Goal: Task Accomplishment & Management: Use online tool/utility

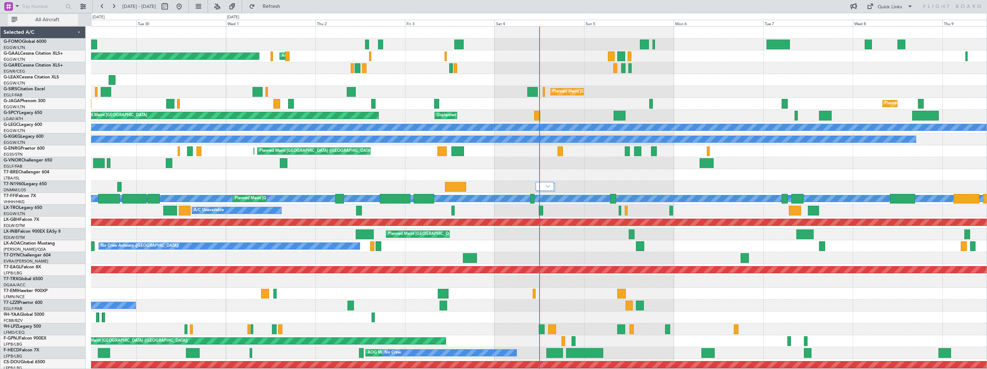
click at [45, 22] on span "All Aircraft" at bounding box center [47, 19] width 57 height 5
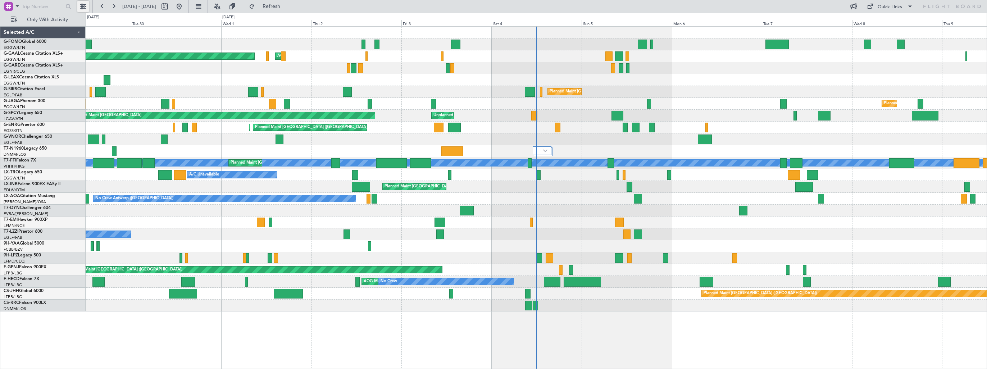
click at [86, 11] on button at bounding box center [83, 7] width 12 height 12
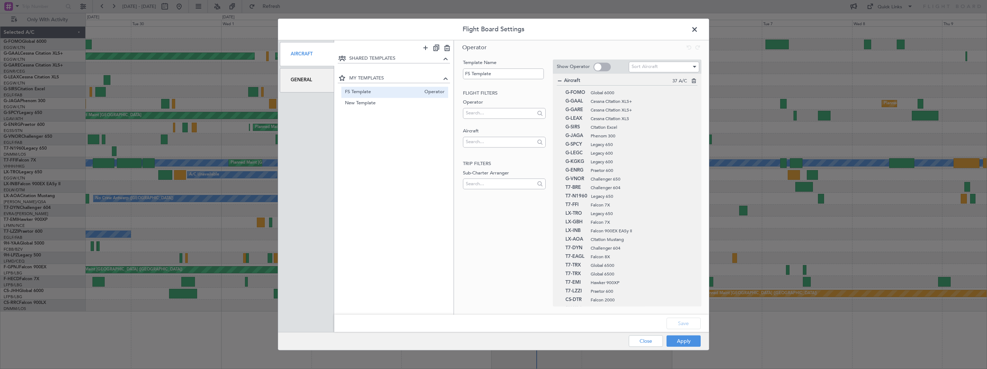
click at [299, 82] on div "General" at bounding box center [307, 80] width 54 height 24
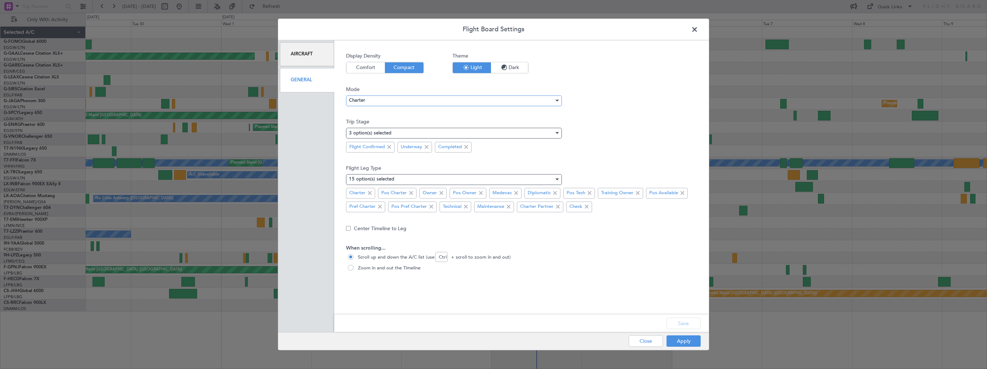
click at [354, 101] on span "Charter" at bounding box center [357, 101] width 16 height 5
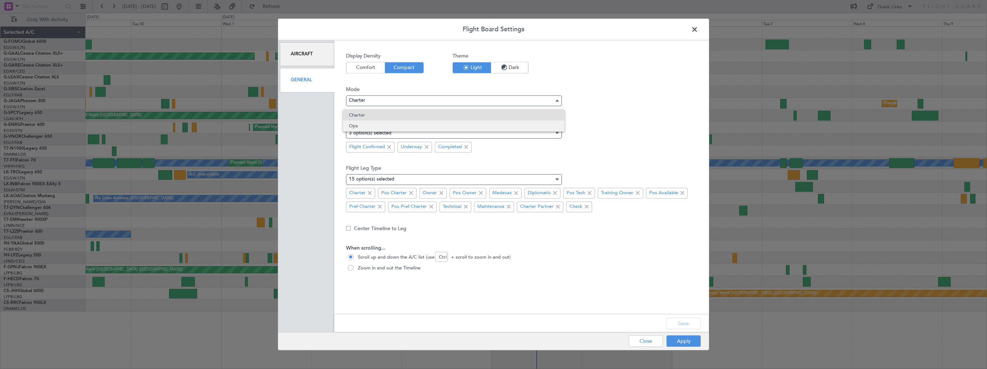
click at [361, 124] on span "Ops" at bounding box center [453, 125] width 209 height 11
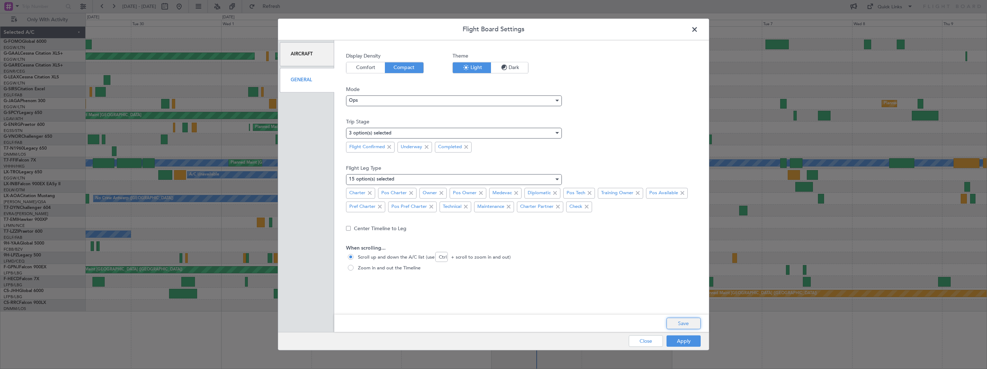
click at [672, 325] on button "Save" at bounding box center [683, 324] width 34 height 12
click at [676, 343] on button "Apply" at bounding box center [683, 342] width 34 height 12
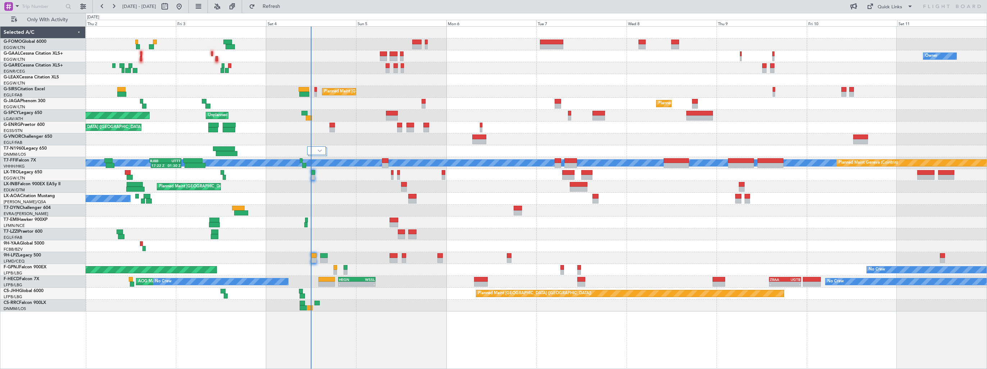
click at [573, 63] on div at bounding box center [536, 68] width 901 height 12
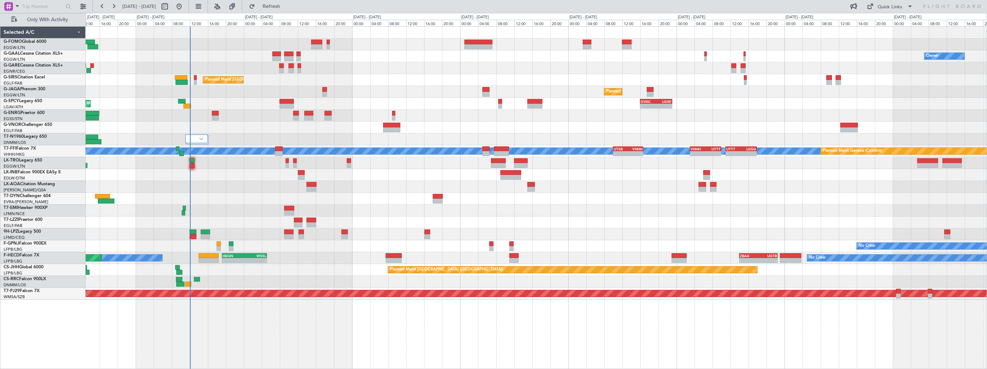
click at [466, 79] on div "Planned Maint [GEOGRAPHIC_DATA] ([GEOGRAPHIC_DATA])" at bounding box center [536, 80] width 901 height 12
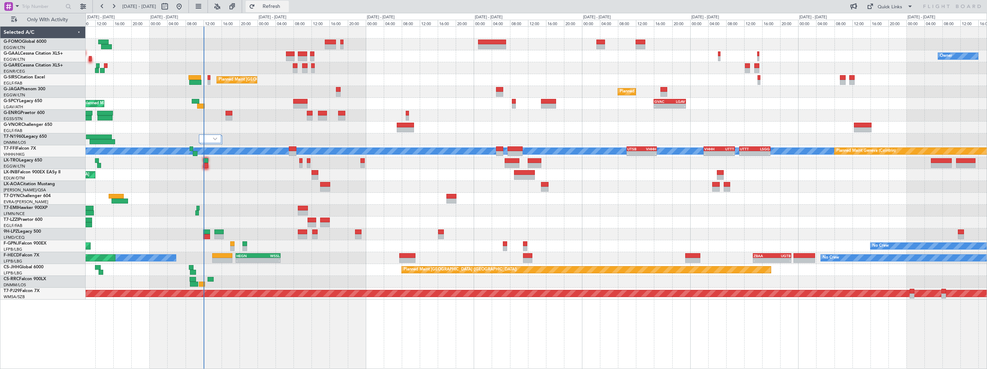
click at [287, 4] on span "Refresh" at bounding box center [271, 6] width 30 height 5
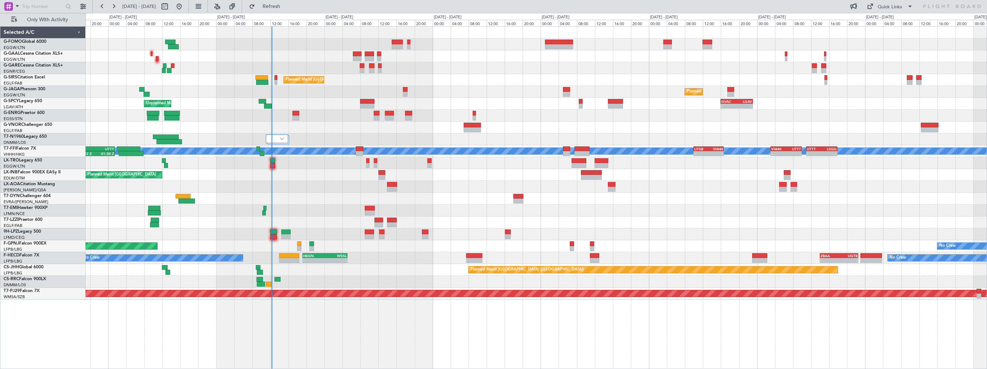
click at [297, 186] on div "AOG Maint Dusseldorf Owner Planned [GEOGRAPHIC_DATA] Planned Maint [GEOGRAPHIC_…" at bounding box center [536, 163] width 901 height 273
click at [284, 5] on span "Refresh" at bounding box center [271, 6] width 30 height 5
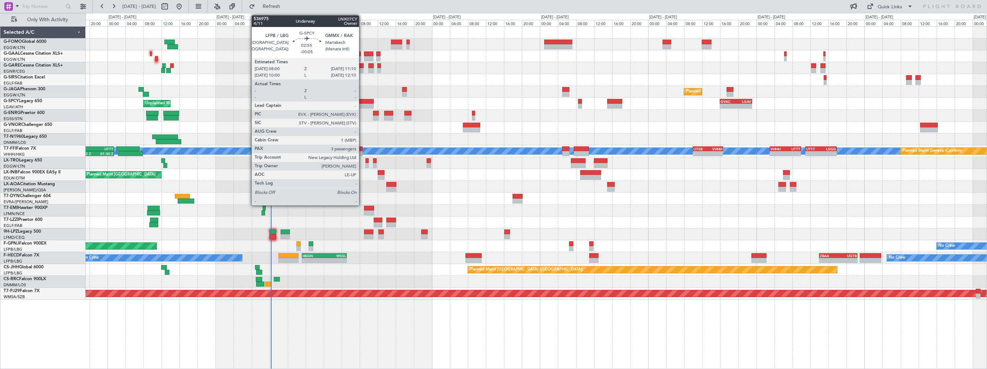
click at [362, 101] on div at bounding box center [366, 101] width 14 height 5
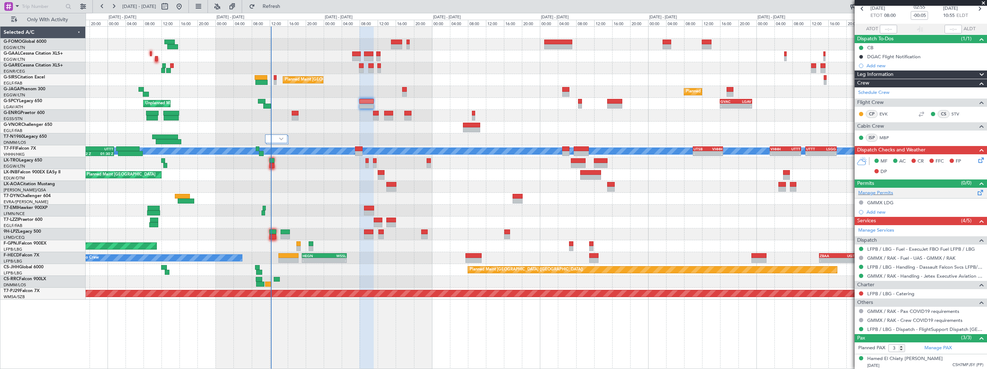
scroll to position [68, 0]
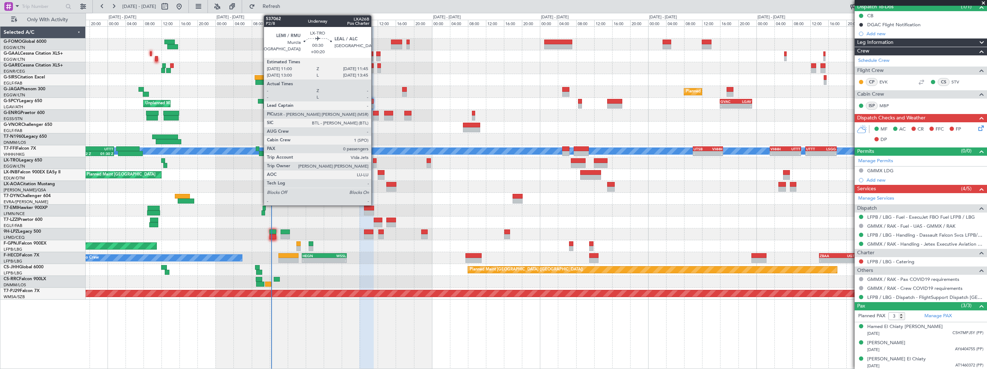
click at [374, 161] on div at bounding box center [375, 160] width 4 height 5
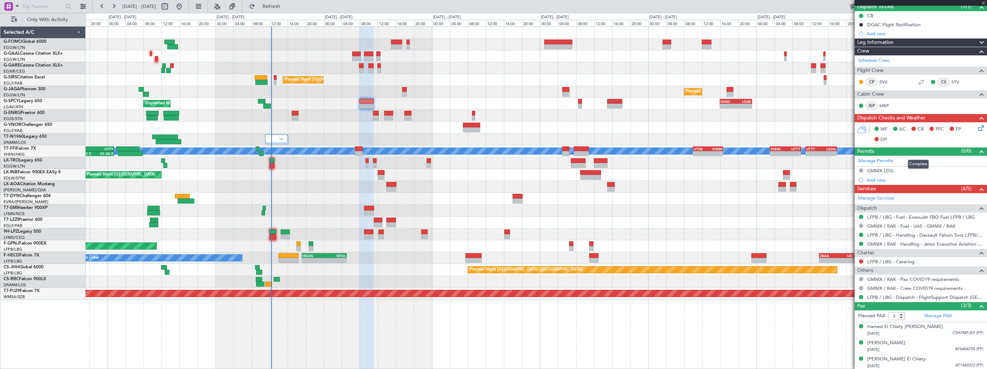
type input "+00:20"
type input "0"
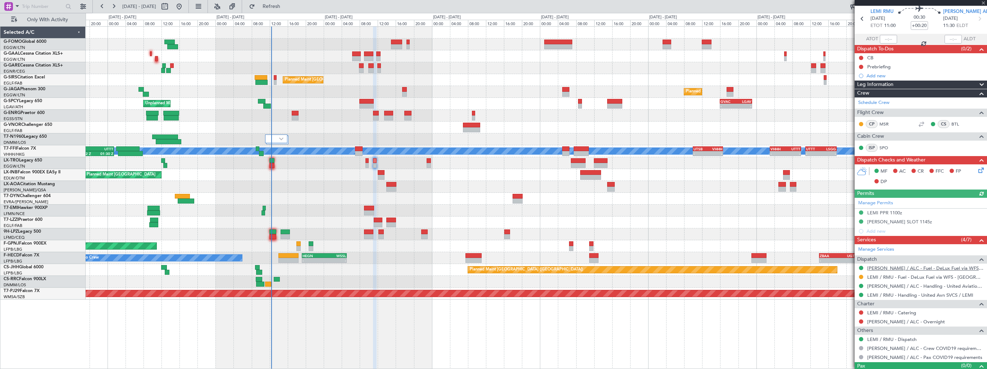
scroll to position [37, 0]
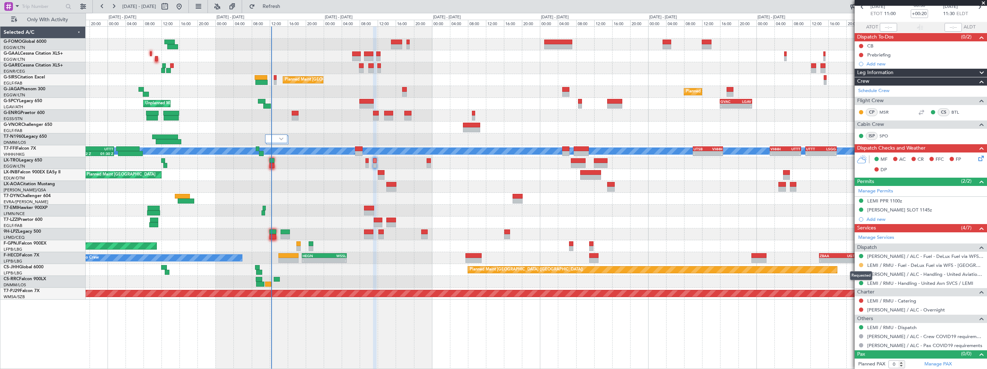
click at [861, 265] on button at bounding box center [861, 265] width 4 height 4
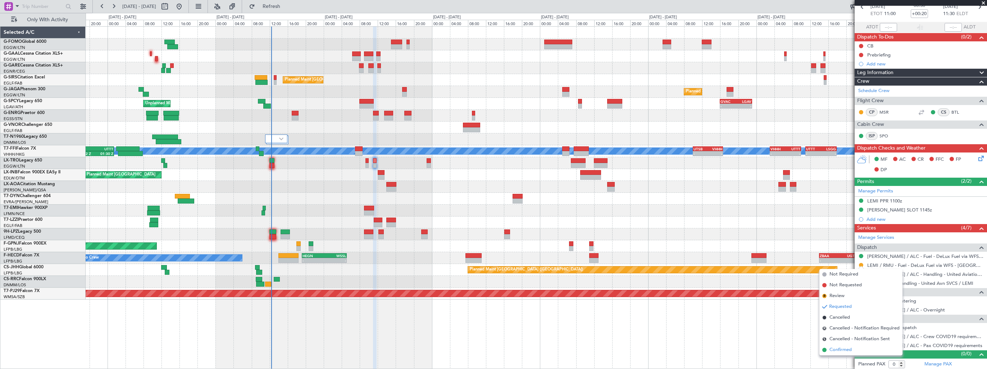
click at [834, 349] on span "Confirmed" at bounding box center [840, 349] width 22 height 7
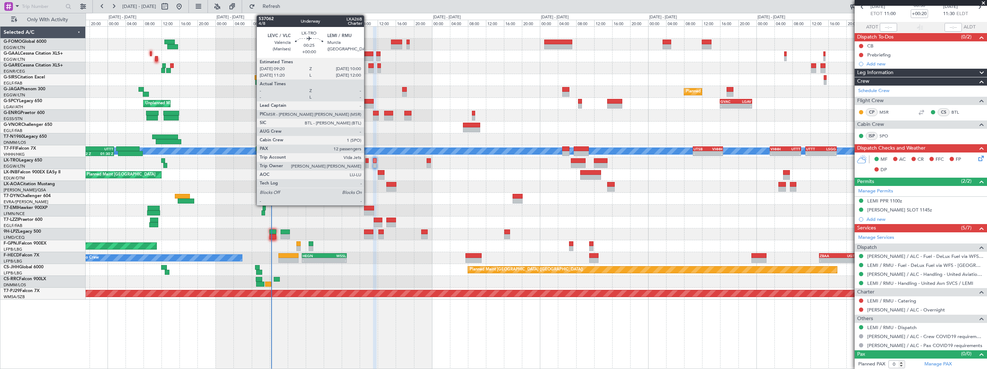
click at [367, 161] on div at bounding box center [366, 160] width 3 height 5
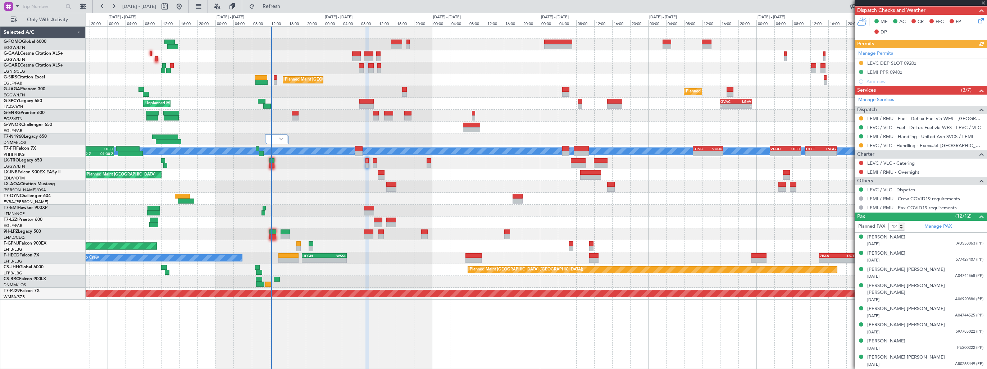
scroll to position [180, 0]
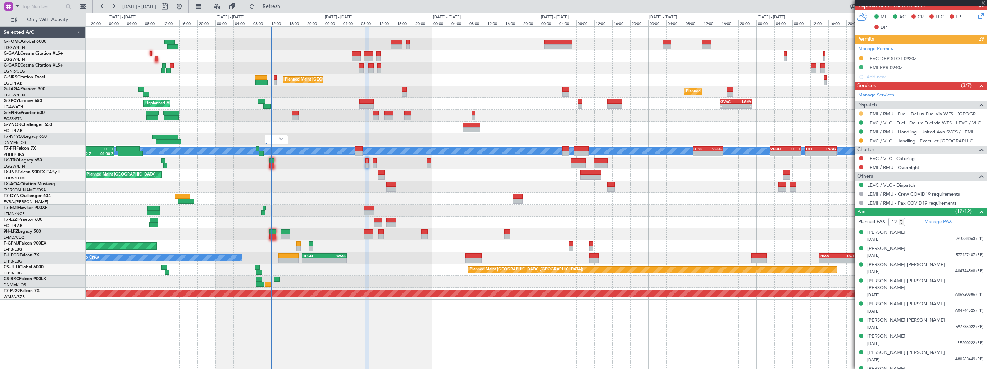
click at [860, 112] on button at bounding box center [861, 113] width 4 height 4
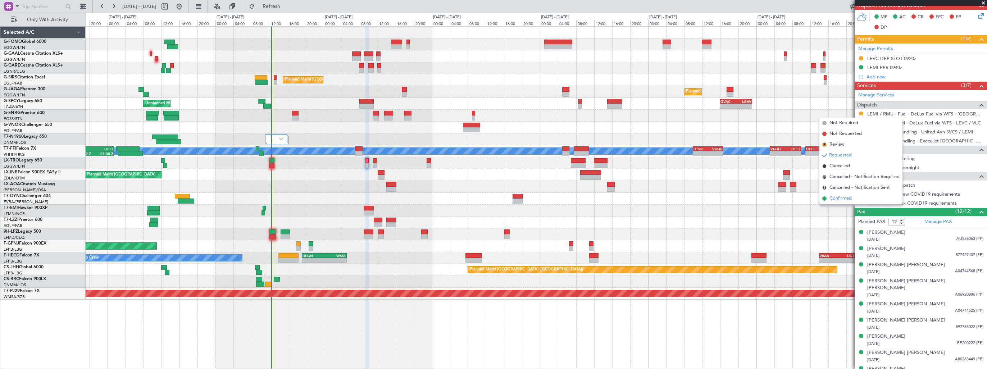
click at [843, 201] on span "Confirmed" at bounding box center [840, 198] width 22 height 7
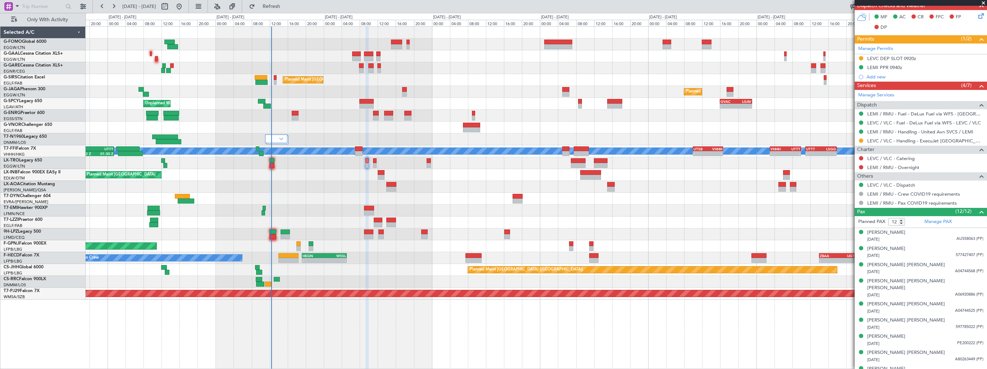
drag, startPoint x: 983, startPoint y: 3, endPoint x: 981, endPoint y: 6, distance: 3.8
click at [983, 3] on span at bounding box center [983, 3] width 7 height 6
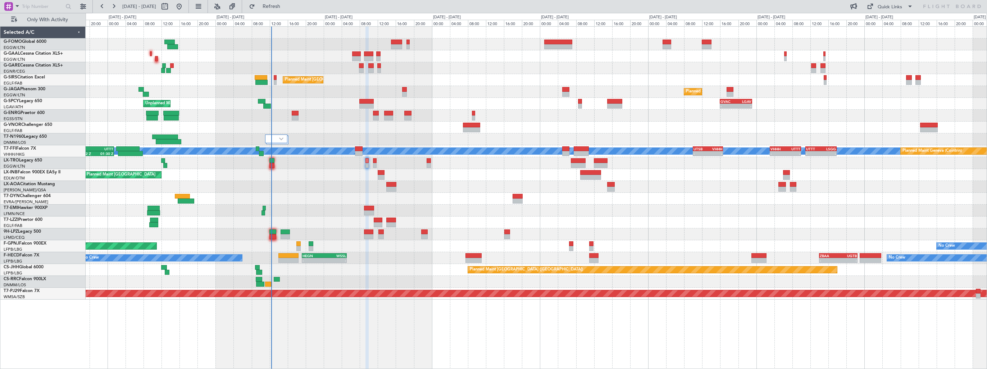
type input "0"
click at [306, 202] on div at bounding box center [536, 199] width 901 height 12
click at [286, 6] on span "Refresh" at bounding box center [271, 6] width 30 height 5
click at [287, 6] on span "Refresh" at bounding box center [271, 6] width 30 height 5
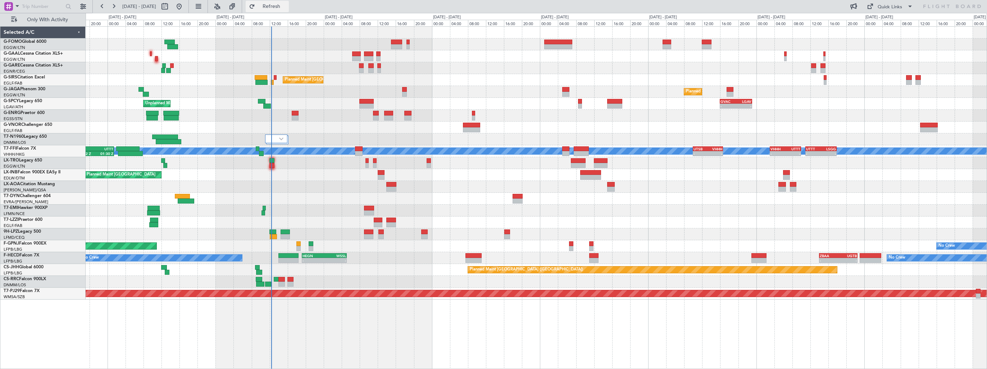
click at [287, 6] on span "Refresh" at bounding box center [271, 6] width 30 height 5
click at [83, 6] on button at bounding box center [83, 7] width 12 height 12
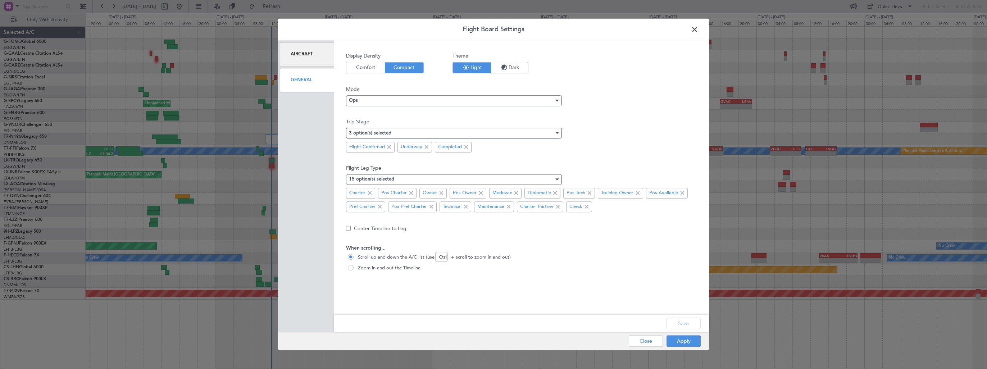
click at [309, 80] on div "General" at bounding box center [307, 80] width 54 height 24
click at [310, 86] on div "General" at bounding box center [307, 80] width 54 height 24
click at [305, 53] on div "Aircraft" at bounding box center [307, 54] width 54 height 24
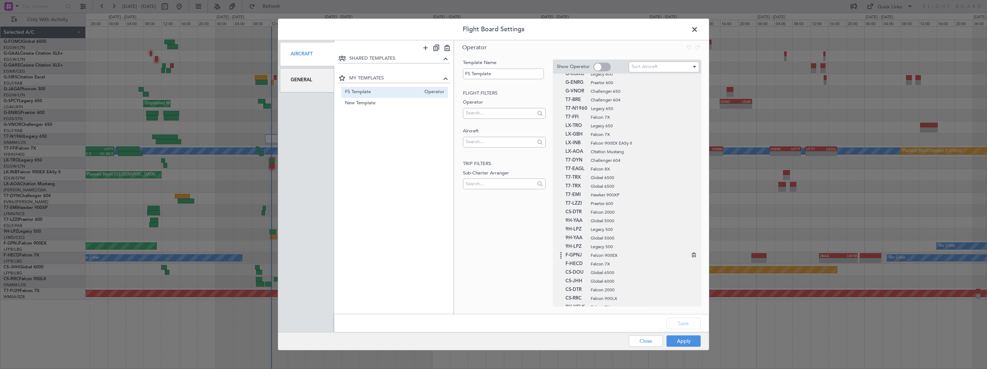
scroll to position [105, 0]
click at [690, 298] on icon at bounding box center [692, 297] width 5 height 5
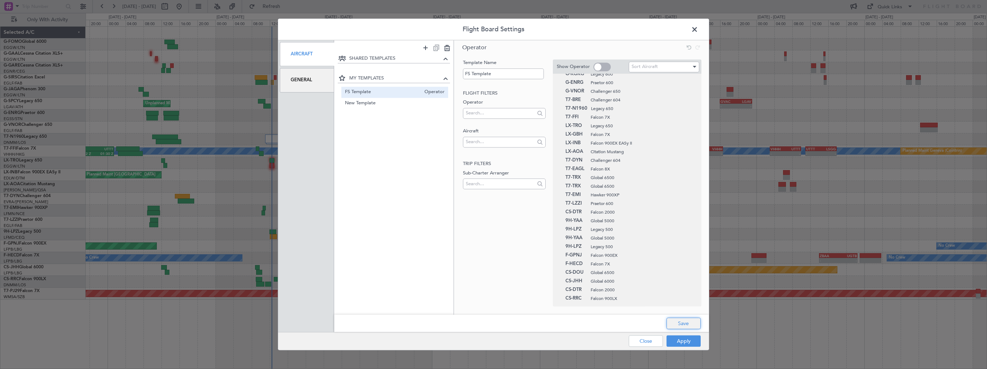
click at [682, 326] on button "Save" at bounding box center [683, 324] width 34 height 12
click at [682, 342] on button "Apply" at bounding box center [683, 342] width 34 height 12
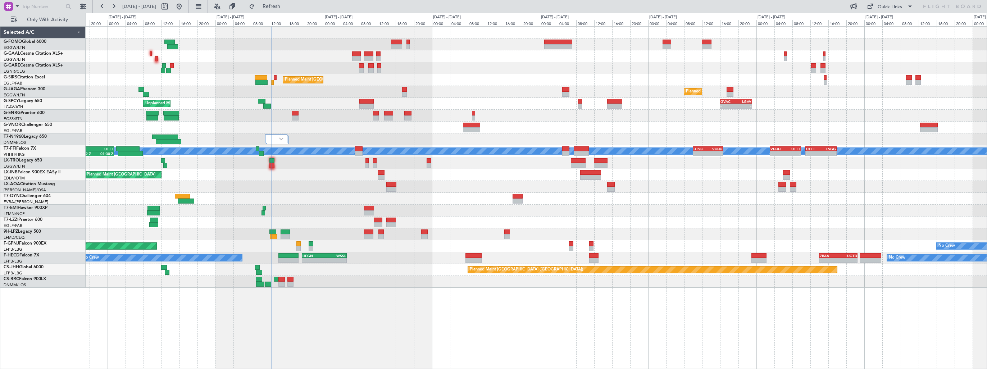
click at [445, 53] on div "AOG Maint Dusseldorf Owner Planned [GEOGRAPHIC_DATA]" at bounding box center [536, 56] width 901 height 12
click at [287, 6] on span "Refresh" at bounding box center [271, 6] width 30 height 5
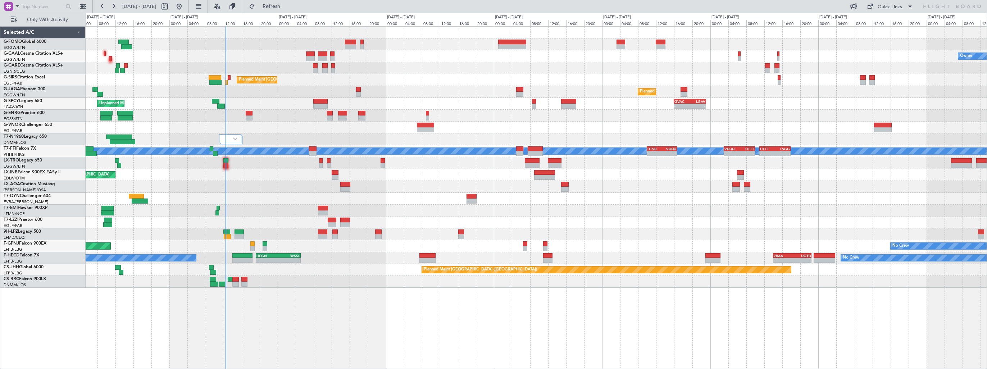
click at [292, 125] on div "Owner AOG Maint [GEOGRAPHIC_DATA] No Crew Planned [GEOGRAPHIC_DATA] Planned Mai…" at bounding box center [536, 157] width 901 height 261
click at [287, 8] on span "Refreshing..." at bounding box center [271, 6] width 30 height 5
click at [287, 8] on span "Refresh" at bounding box center [271, 6] width 30 height 5
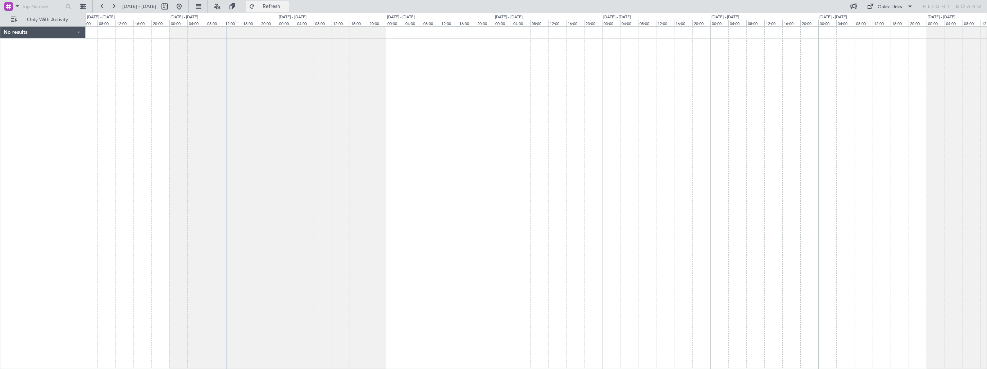
click at [282, 4] on span "Refresh" at bounding box center [271, 6] width 30 height 5
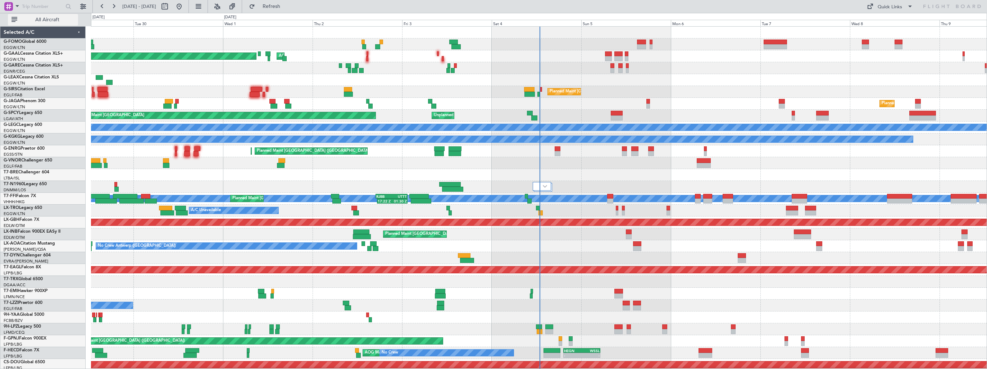
click at [56, 18] on span "All Aircraft" at bounding box center [47, 19] width 57 height 5
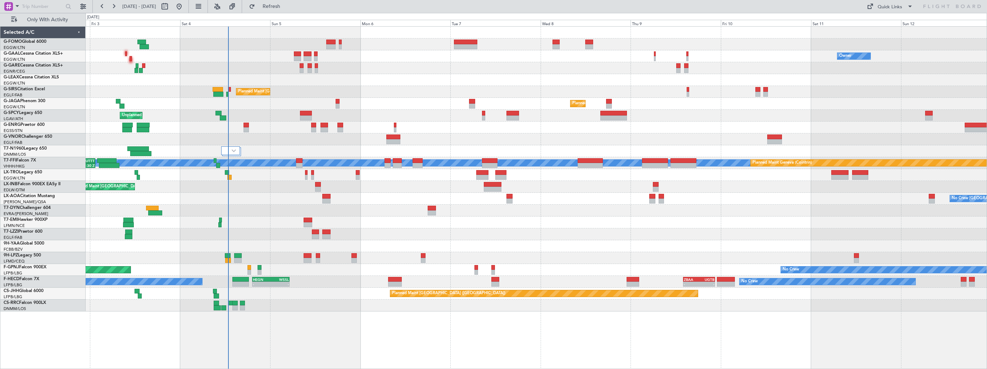
click at [392, 84] on div at bounding box center [536, 80] width 901 height 12
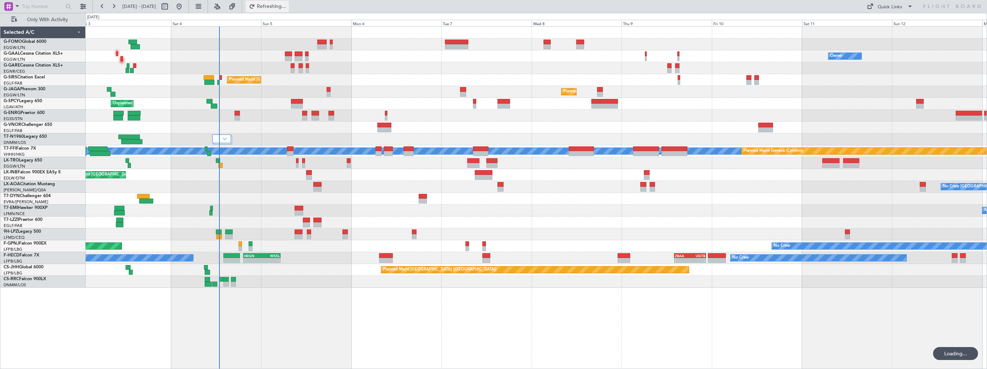
click at [283, 6] on span "Refreshing..." at bounding box center [271, 6] width 30 height 5
click at [251, 190] on div "No Crew Charleroi (Brussels South) No Crew Antwerp (Deurne)" at bounding box center [536, 187] width 901 height 12
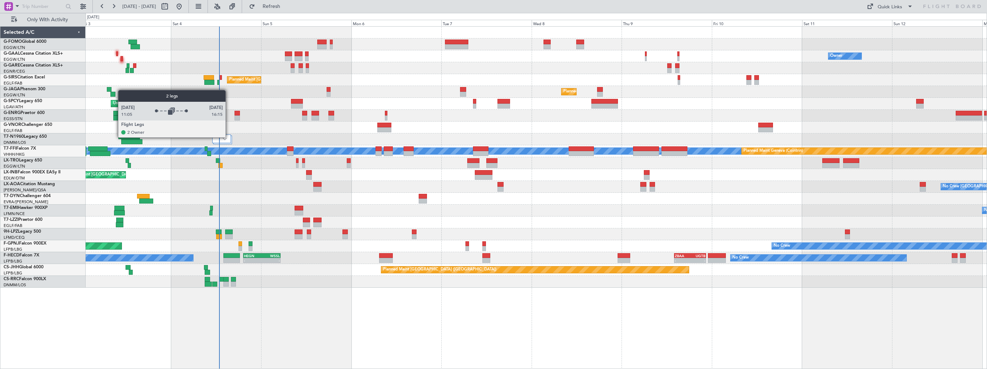
click at [229, 137] on div at bounding box center [221, 139] width 18 height 9
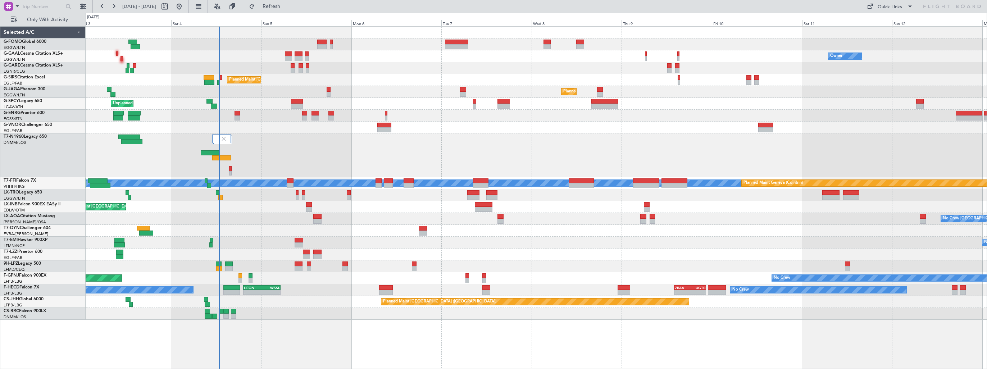
click at [342, 161] on div at bounding box center [536, 155] width 901 height 44
click at [287, 6] on span "Refresh" at bounding box center [271, 6] width 30 height 5
